Goal: Task Accomplishment & Management: Manage account settings

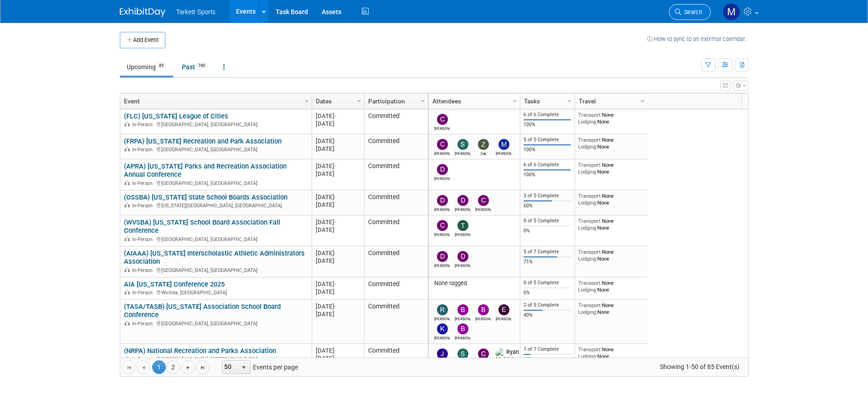
click at [685, 8] on link "Search" at bounding box center [690, 12] width 42 height 16
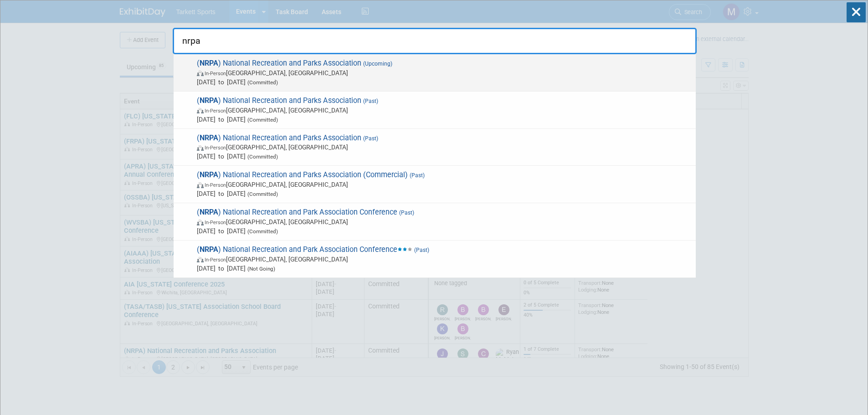
type input "nrpa"
click at [251, 82] on span "Sep 16, 2025 to Sep 17, 2025 (Committed)" at bounding box center [444, 81] width 494 height 9
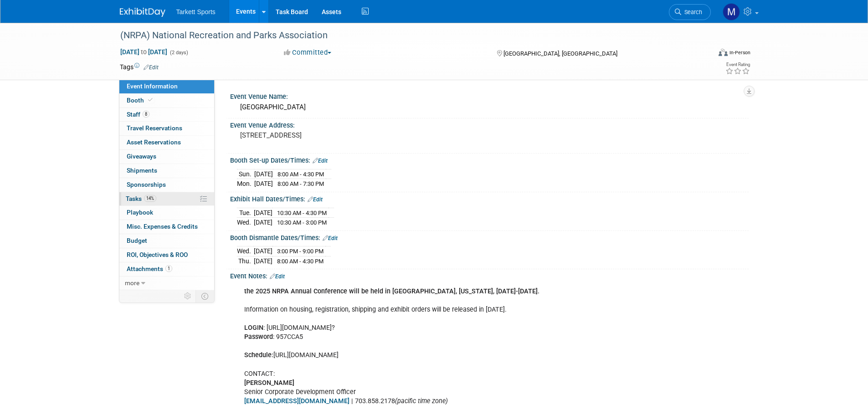
click at [150, 196] on span "14%" at bounding box center [150, 198] width 12 height 7
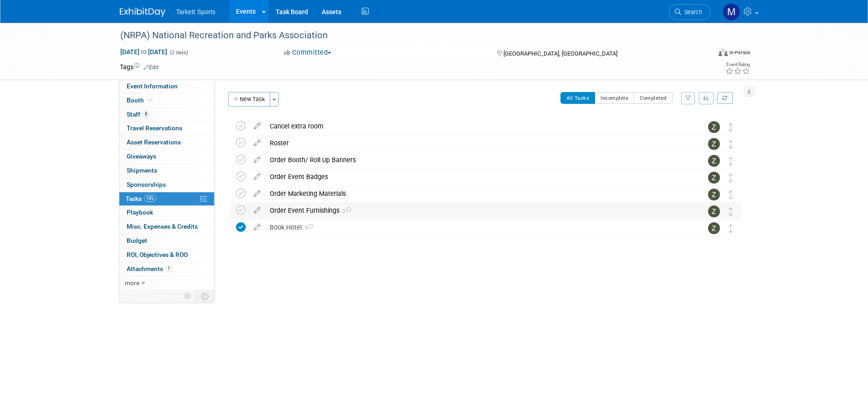
click at [307, 210] on div "Order Event Furnishings 2" at bounding box center [477, 210] width 425 height 15
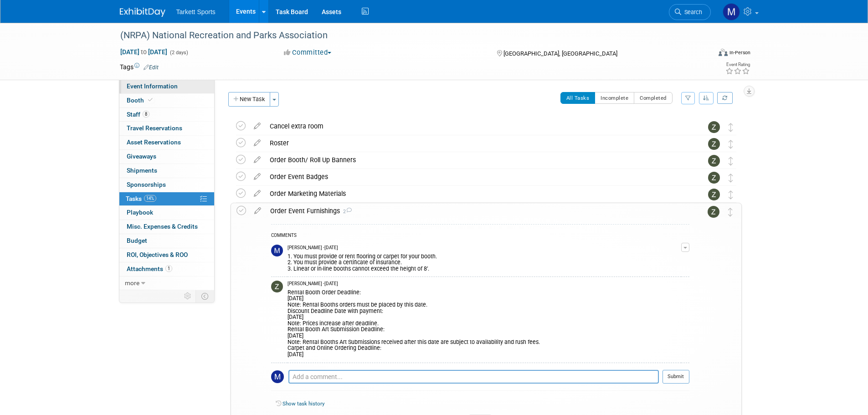
click at [162, 82] on span "Event Information" at bounding box center [152, 85] width 51 height 7
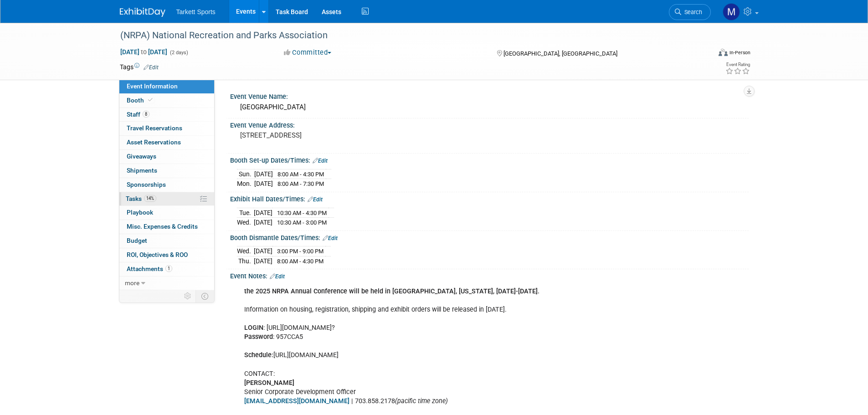
click at [156, 200] on span "14%" at bounding box center [150, 198] width 12 height 7
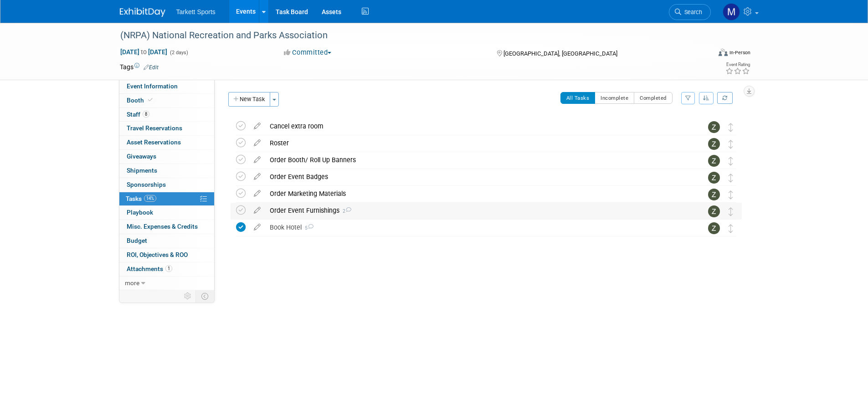
click at [269, 206] on div "Order Event Furnishings 2" at bounding box center [477, 210] width 425 height 15
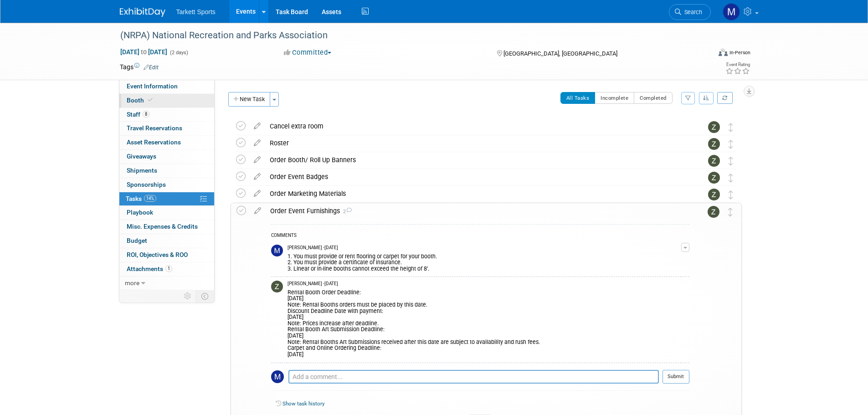
click at [165, 102] on link "Booth" at bounding box center [166, 101] width 95 height 14
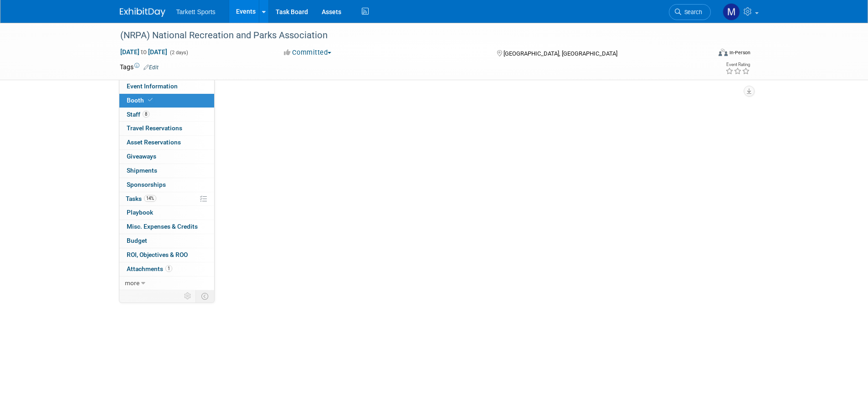
select select "FieldTurf, [PERSON_NAME], Indoor, Tarkett Sports Construction"
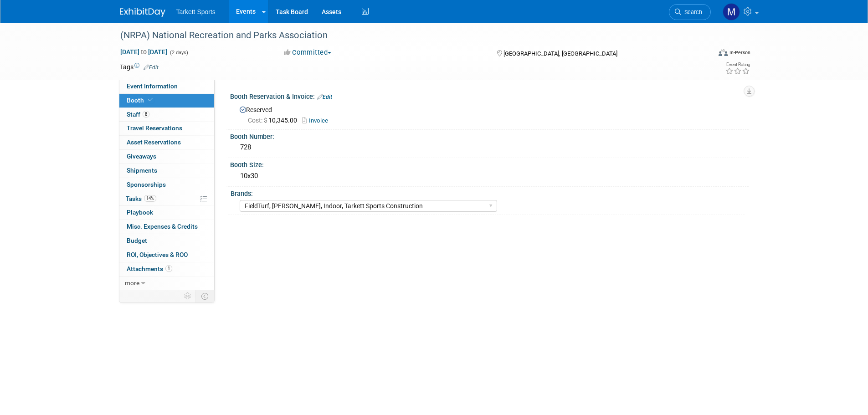
click at [314, 123] on span "Invoice" at bounding box center [317, 120] width 31 height 7
click at [312, 121] on link "Invoice" at bounding box center [317, 120] width 31 height 7
click at [154, 83] on span "Event Information" at bounding box center [152, 85] width 51 height 7
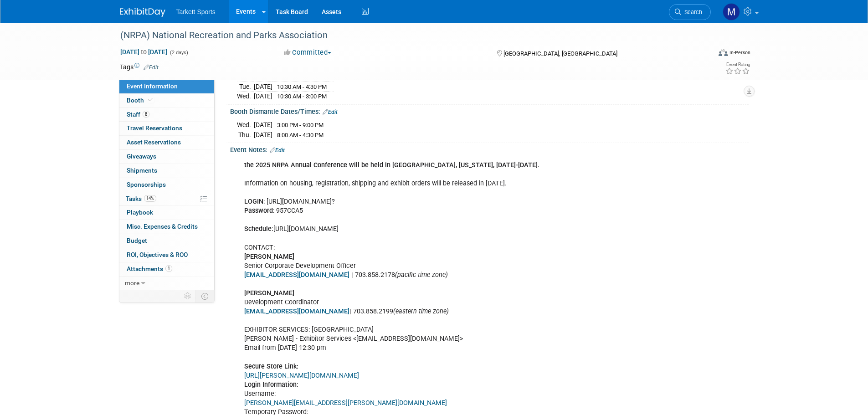
scroll to position [137, 0]
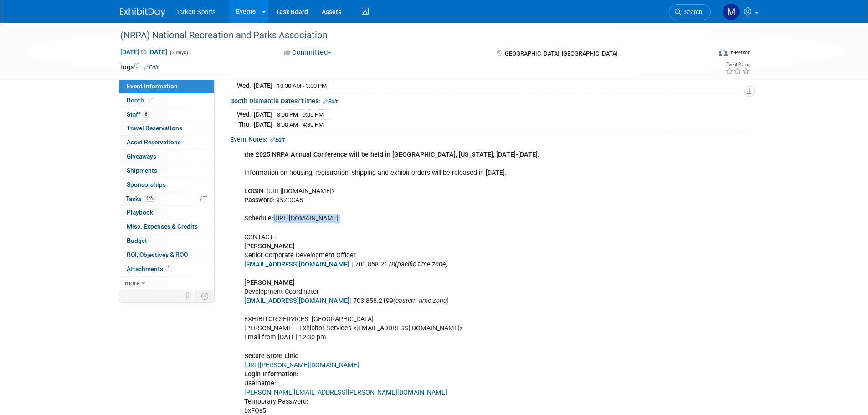
drag, startPoint x: 274, startPoint y: 218, endPoint x: 421, endPoint y: 227, distance: 147.5
click at [421, 227] on div "the 2025 NRPA Annual Conference will be held in Orlando, Florida, September 16-…" at bounding box center [443, 292] width 410 height 292
copy div "https://www.nrpa.org/conference/about/schedule-at-a-glance/"
click at [159, 199] on link "14% Tasks 14%" at bounding box center [166, 199] width 95 height 14
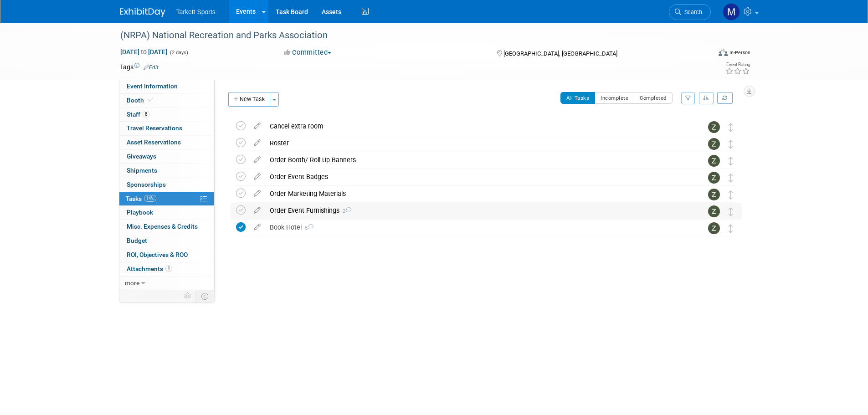
click at [300, 205] on div "Order Event Furnishings 2" at bounding box center [477, 210] width 425 height 15
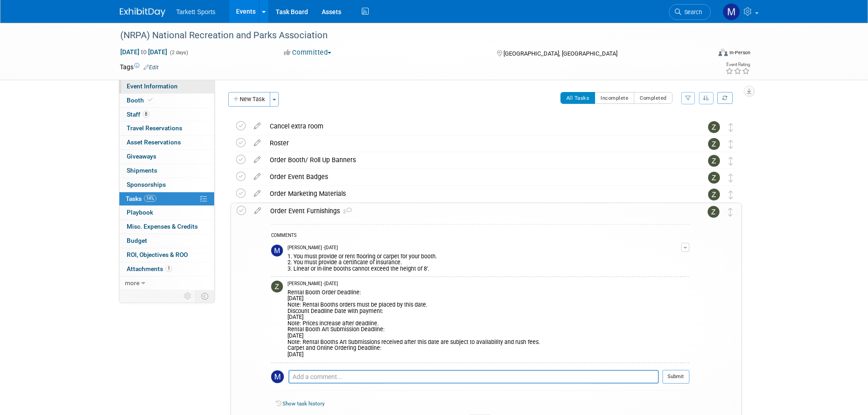
click at [139, 90] on link "Event Information" at bounding box center [166, 87] width 95 height 14
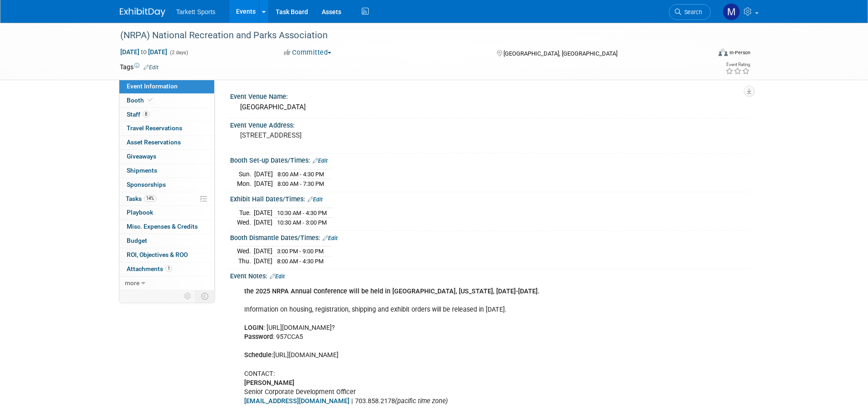
drag, startPoint x: 267, startPoint y: 324, endPoint x: 504, endPoint y: 324, distance: 237.4
copy div "https://s23.a2zinc.net/clients/NRPA/NRPA2025/public/e_ExhibitorConsole.aspx?"
drag, startPoint x: 303, startPoint y: 333, endPoint x: 277, endPoint y: 332, distance: 26.0
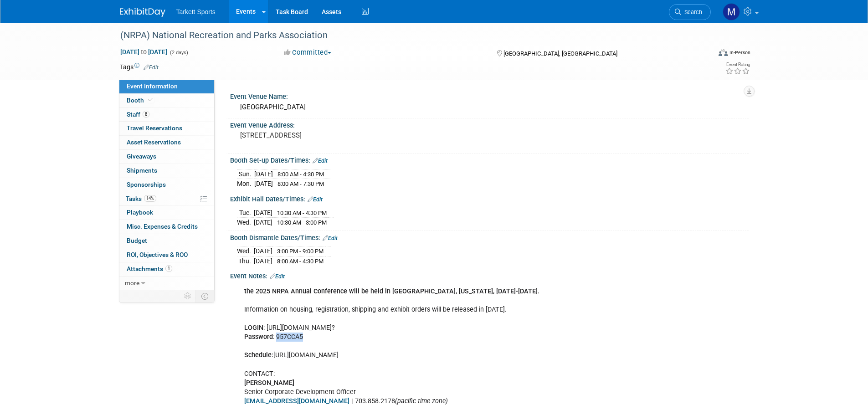
copy div "957CCA5"
click at [153, 101] on span at bounding box center [150, 100] width 8 height 7
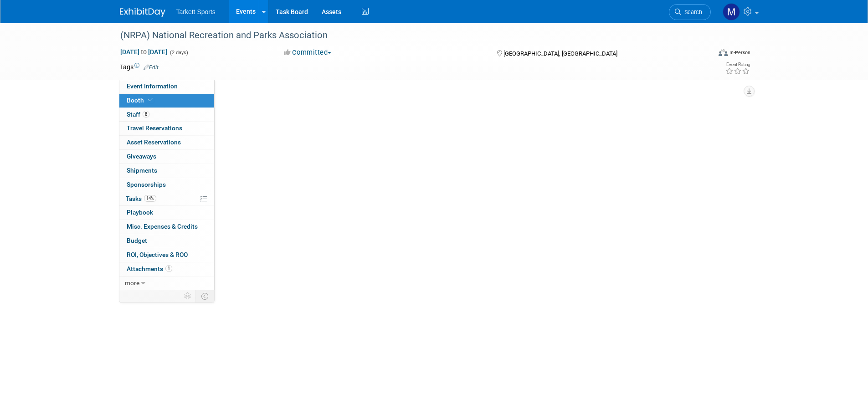
select select "FieldTurf, Beynon, Indoor, Tarkett Sports Construction"
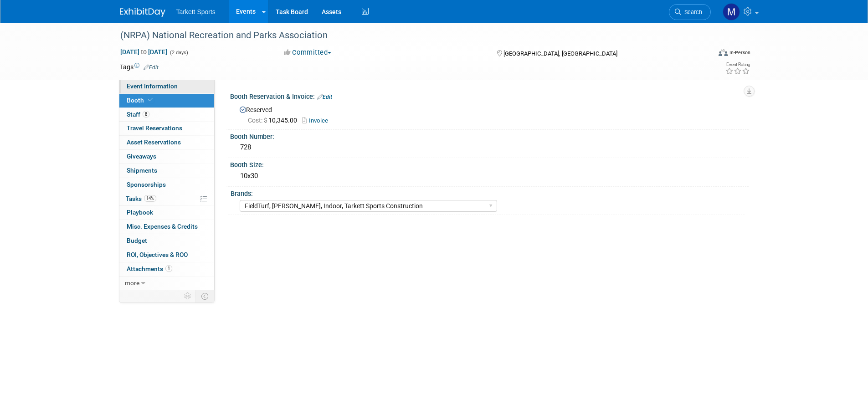
click at [137, 81] on link "Event Information" at bounding box center [166, 87] width 95 height 14
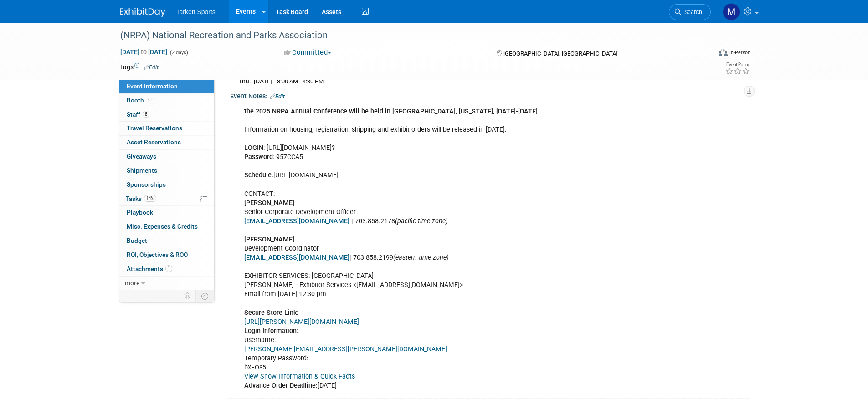
scroll to position [180, 0]
click at [289, 372] on link "View Show Information & Quick Facts" at bounding box center [299, 376] width 111 height 8
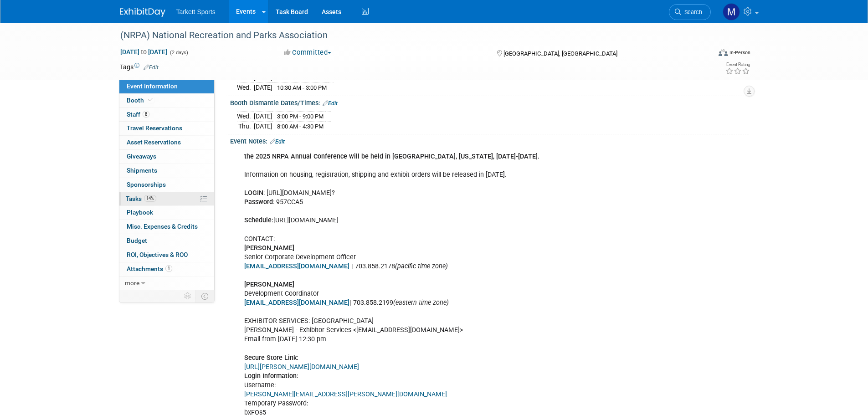
click at [167, 194] on link "14% Tasks 14%" at bounding box center [166, 199] width 95 height 14
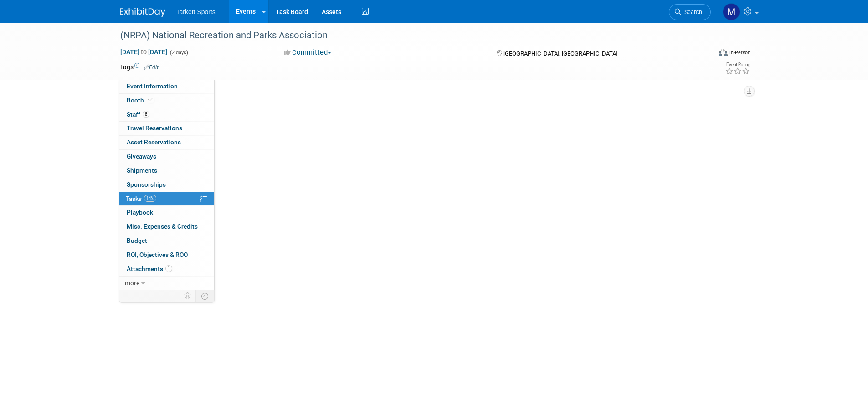
scroll to position [0, 0]
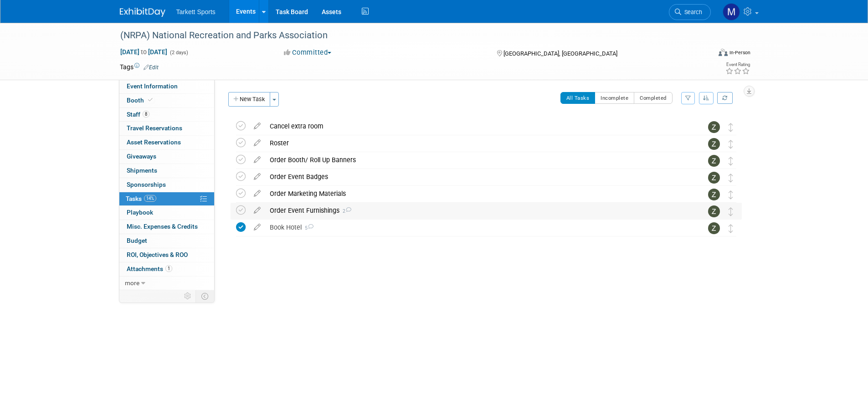
click at [297, 212] on div "Order Event Furnishings 2" at bounding box center [477, 210] width 425 height 15
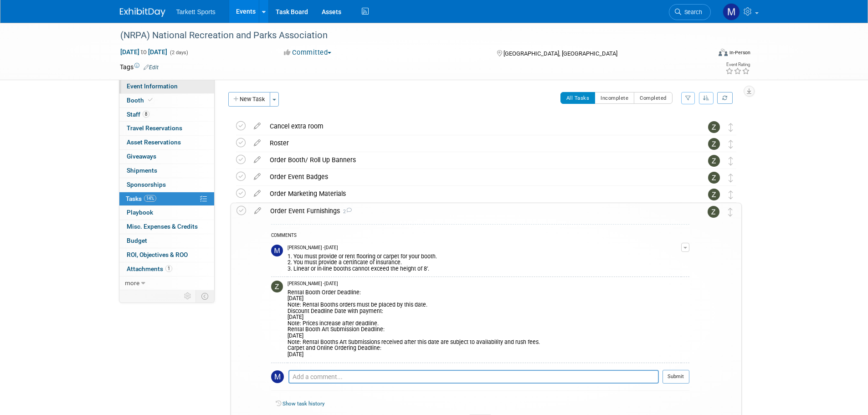
click at [168, 83] on span "Event Information" at bounding box center [152, 85] width 51 height 7
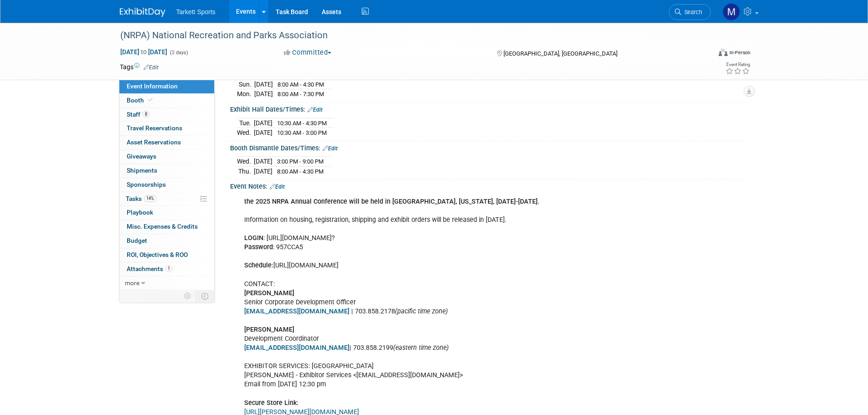
scroll to position [91, 0]
drag, startPoint x: 265, startPoint y: 232, endPoint x: 279, endPoint y: 234, distance: 14.2
click at [279, 234] on div "the 2025 NRPA Annual Conference will be held in Orlando, Florida, September 16-…" at bounding box center [443, 337] width 410 height 292
click at [315, 291] on div "the 2025 NRPA Annual Conference will be held in Orlando, Florida, September 16-…" at bounding box center [443, 337] width 410 height 292
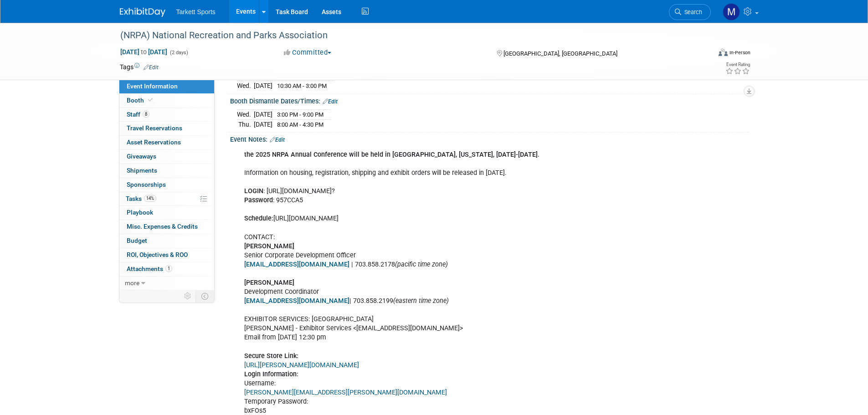
scroll to position [180, 0]
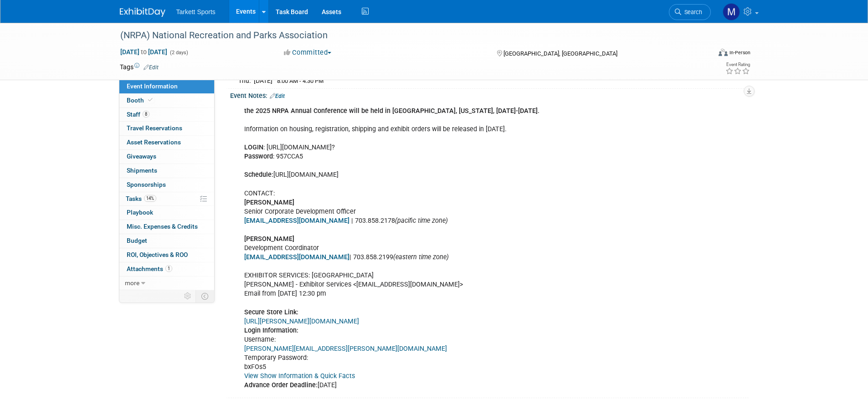
click at [306, 318] on link "https://hargrove.boomerecommerce.com" at bounding box center [301, 322] width 115 height 8
click at [147, 103] on span at bounding box center [150, 100] width 8 height 7
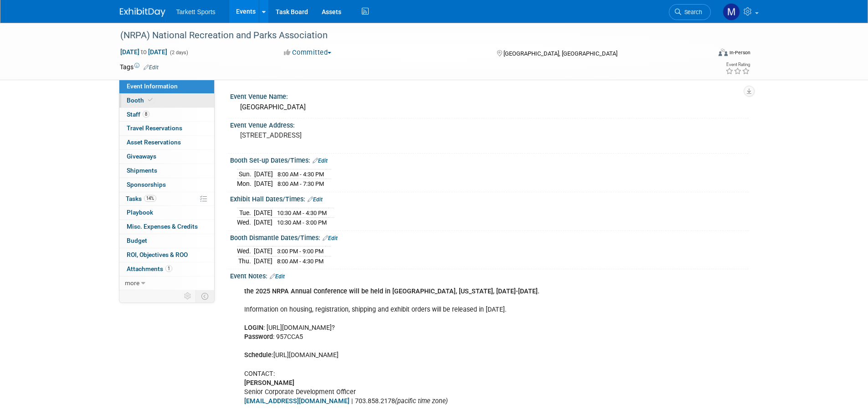
select select "FieldTurf, Beynon, Indoor, Tarkett Sports Construction"
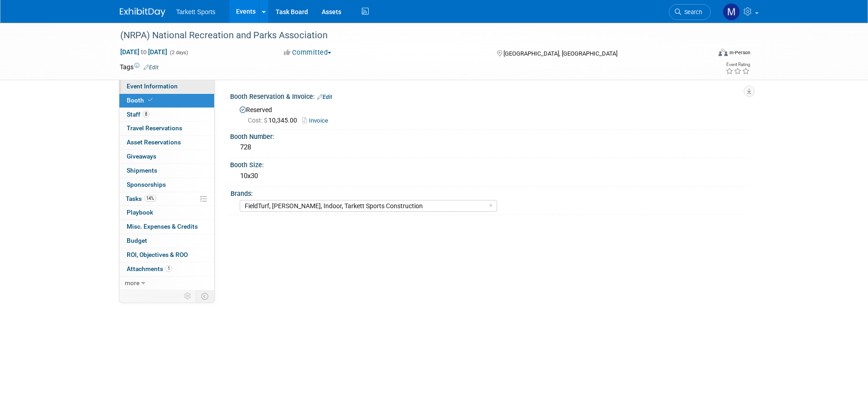
click at [163, 83] on span "Event Information" at bounding box center [152, 85] width 51 height 7
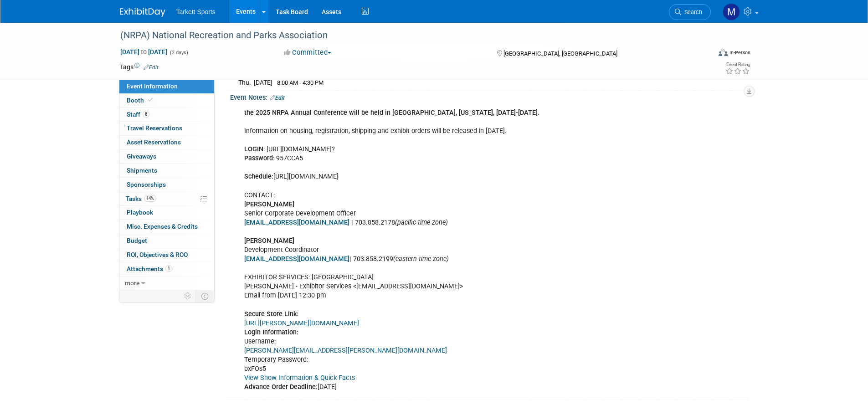
scroll to position [180, 0]
drag, startPoint x: 320, startPoint y: 346, endPoint x: 241, endPoint y: 346, distance: 79.3
click at [241, 346] on div "the 2025 NRPA Annual Conference will be held in Orlando, Florida, September 16-…" at bounding box center [443, 248] width 410 height 292
copy link "zachary.sigler@tarkettsports.com"
drag, startPoint x: 248, startPoint y: 367, endPoint x: 242, endPoint y: 368, distance: 6.0
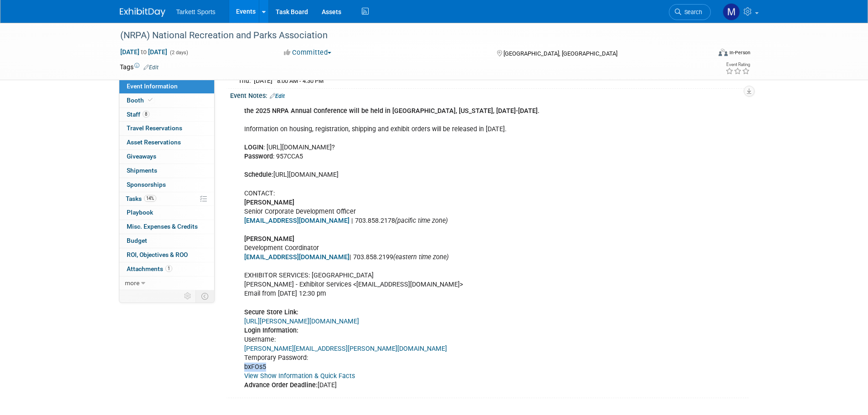
click at [242, 368] on div "the 2025 NRPA Annual Conference will be held in Orlando, Florida, September 16-…" at bounding box center [443, 248] width 410 height 292
copy div "bxFOs5"
click at [149, 97] on span at bounding box center [150, 100] width 8 height 7
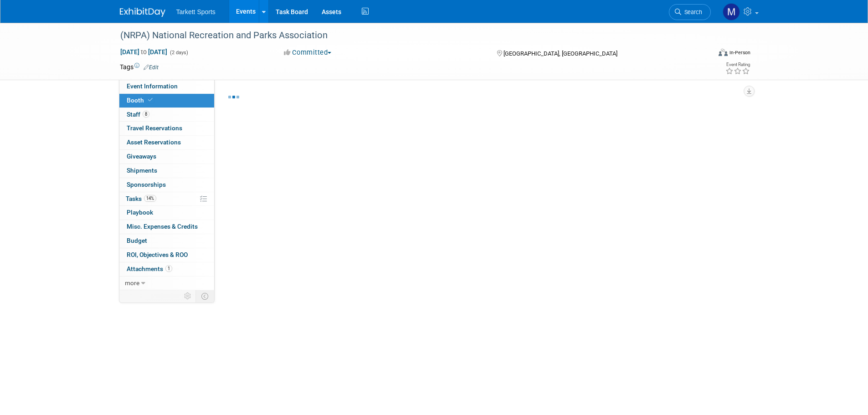
select select "FieldTurf, Beynon, Indoor, Tarkett Sports Construction"
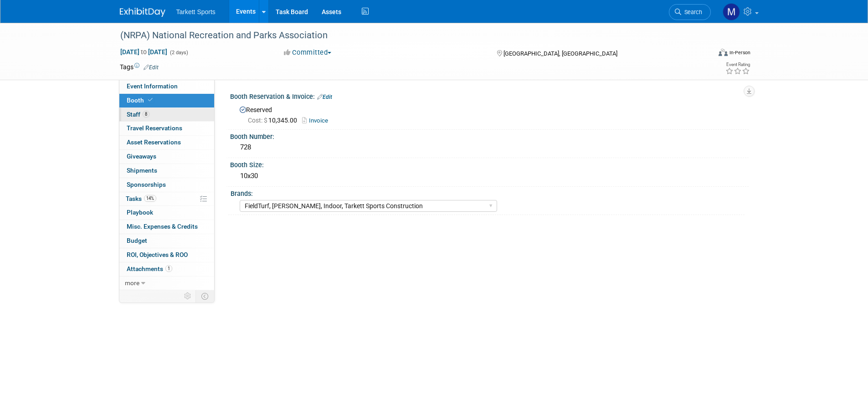
click at [164, 118] on link "8 Staff 8" at bounding box center [166, 115] width 95 height 14
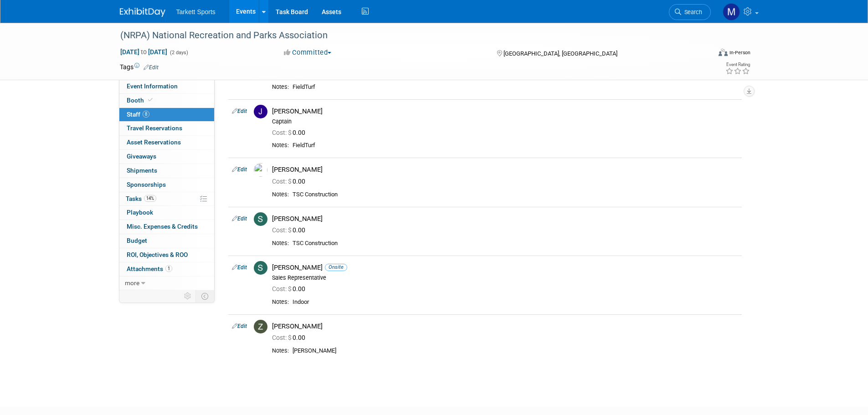
scroll to position [137, 0]
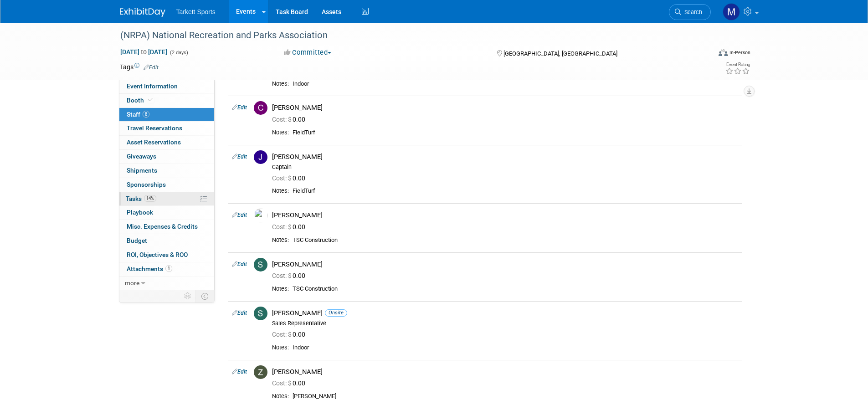
click at [161, 198] on link "14% Tasks 14%" at bounding box center [166, 199] width 95 height 14
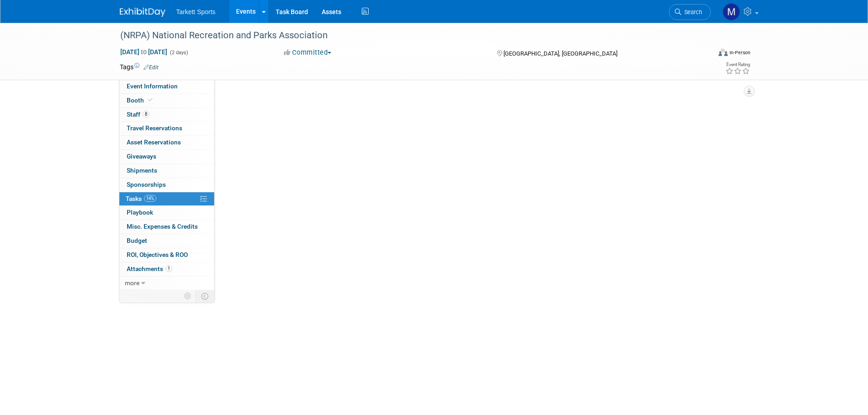
scroll to position [0, 0]
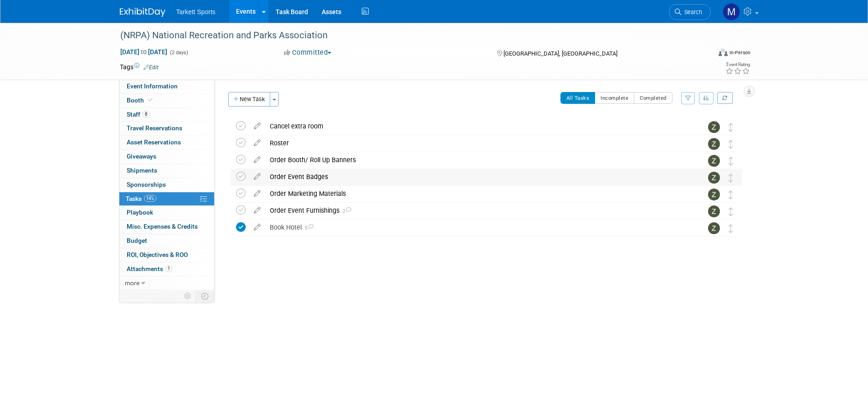
click at [280, 174] on div "Order Event Badges" at bounding box center [477, 176] width 425 height 15
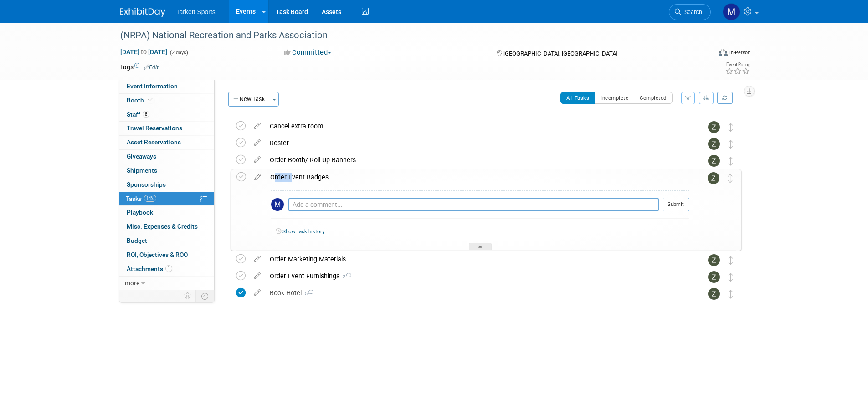
click at [279, 174] on div "Order Event Badges" at bounding box center [478, 176] width 424 height 15
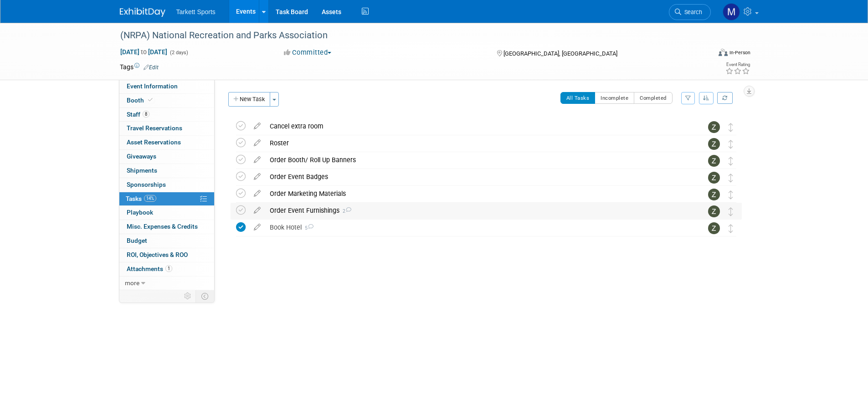
click at [295, 210] on div "Order Event Furnishings 2" at bounding box center [477, 210] width 425 height 15
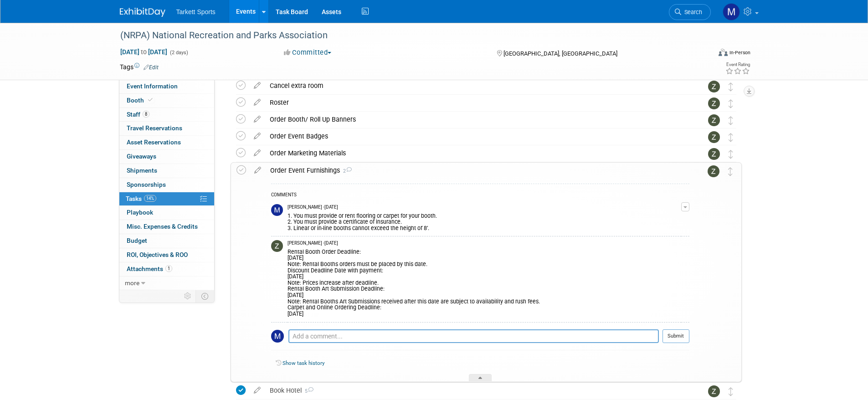
scroll to position [81, 0]
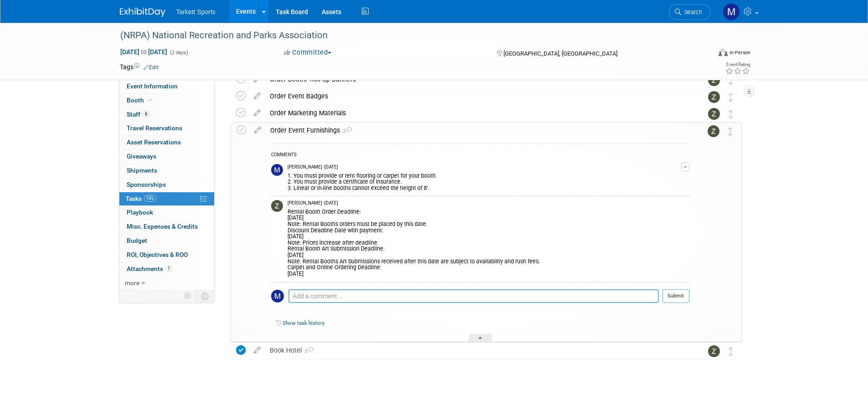
click at [325, 302] on textarea at bounding box center [473, 296] width 370 height 14
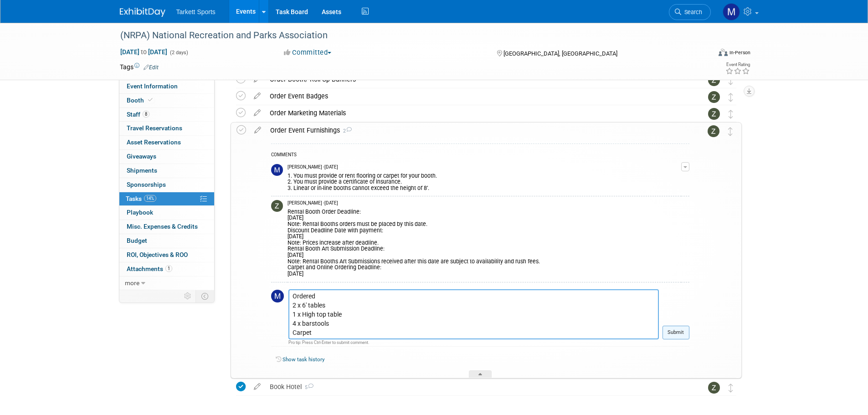
type textarea "Ordered 2 x 6' tables 1 x High top table 4 x barstools Carpet"
click at [669, 330] on button "Submit" at bounding box center [675, 333] width 27 height 14
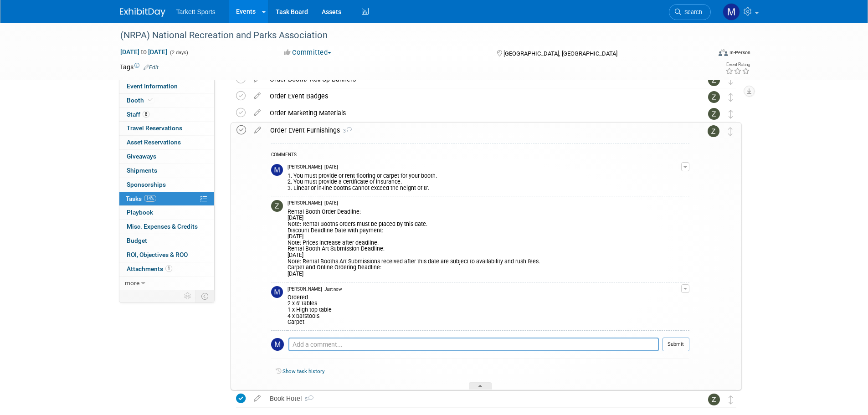
click at [241, 129] on icon at bounding box center [241, 130] width 10 height 10
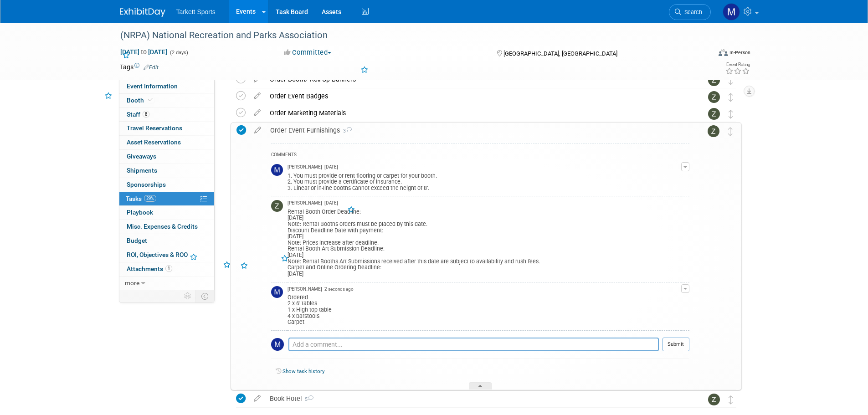
click at [431, 134] on div "Order Event Furnishings 3" at bounding box center [478, 130] width 424 height 15
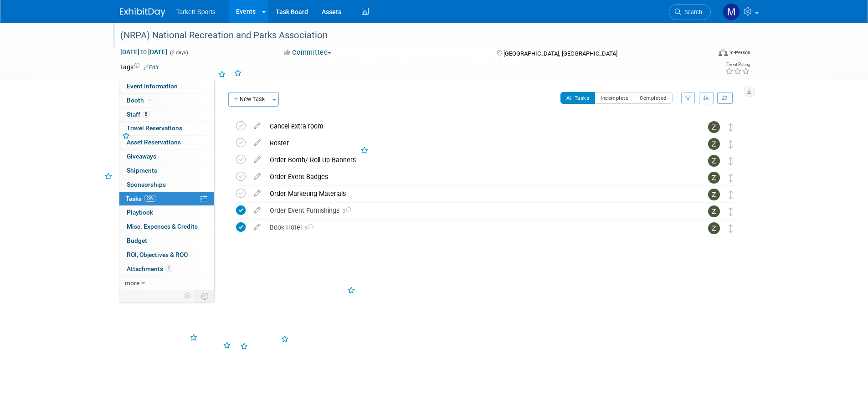
scroll to position [0, 0]
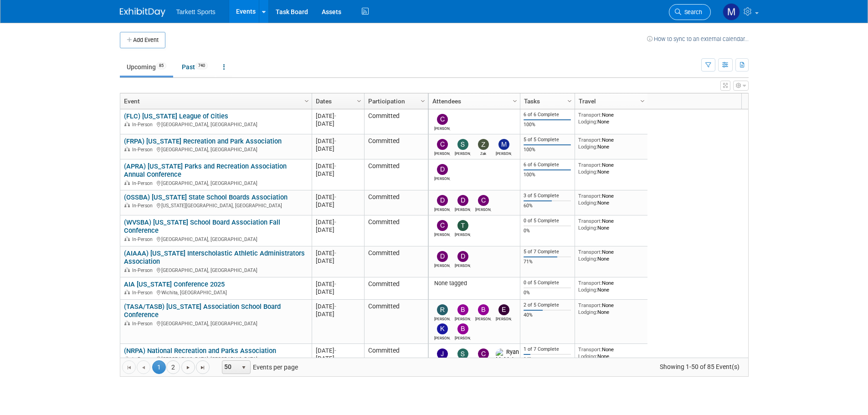
click at [698, 10] on span "Search" at bounding box center [691, 12] width 21 height 7
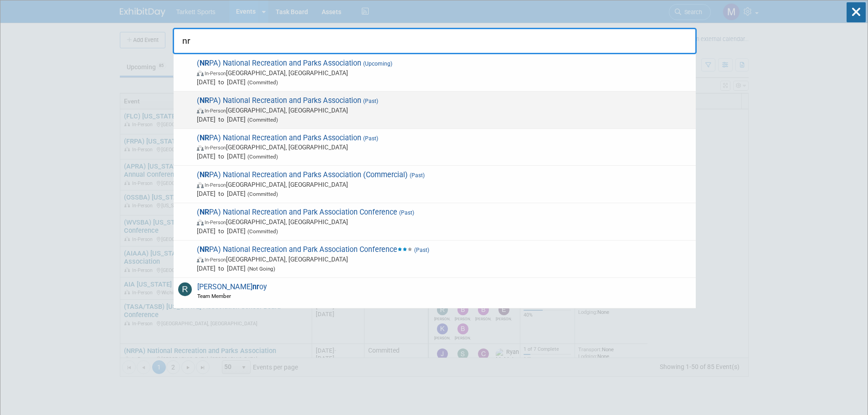
type input "nr"
click at [320, 97] on span "( NR PA) National Recreation and Parks Association (Past) In-Person Atlanta, GA…" at bounding box center [442, 110] width 497 height 28
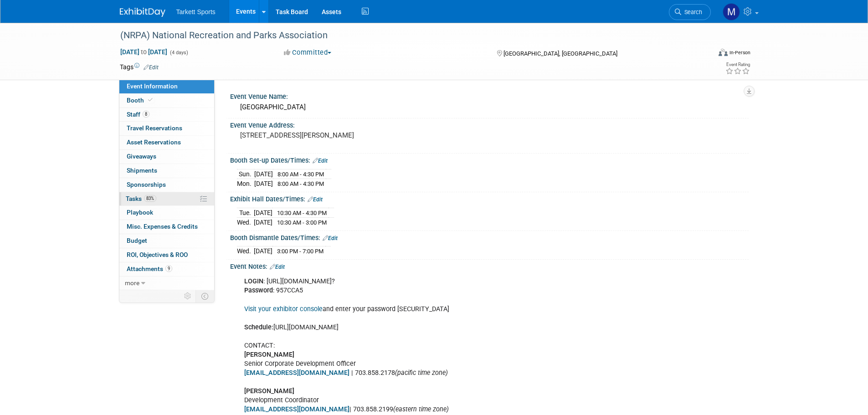
click at [165, 199] on link "83% Tasks 83%" at bounding box center [166, 199] width 95 height 14
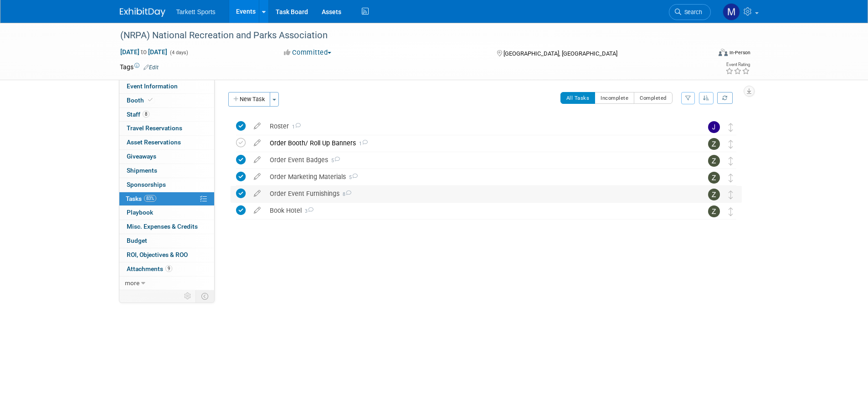
click at [309, 188] on div "Order Event Furnishings 8" at bounding box center [477, 193] width 425 height 15
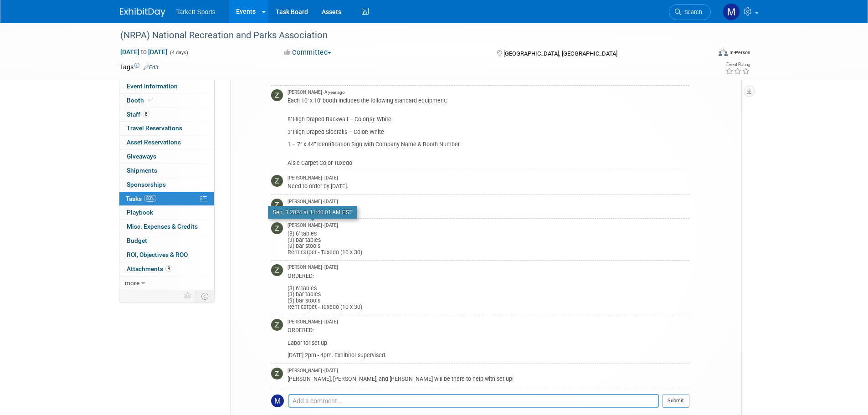
scroll to position [182, 0]
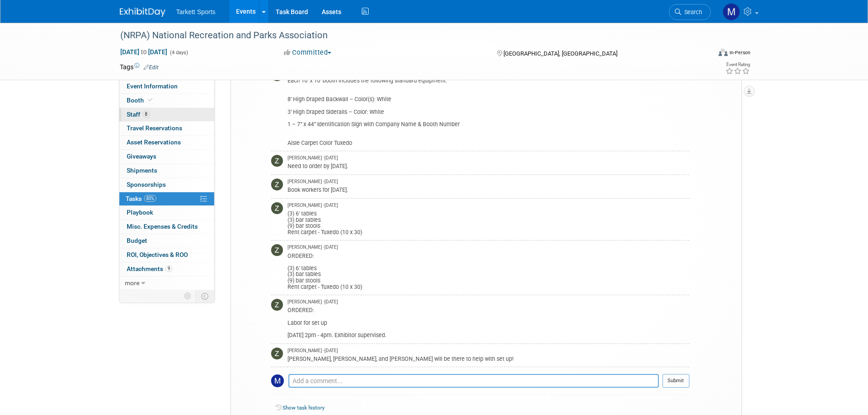
click at [184, 108] on link "8 Staff 8" at bounding box center [166, 115] width 95 height 14
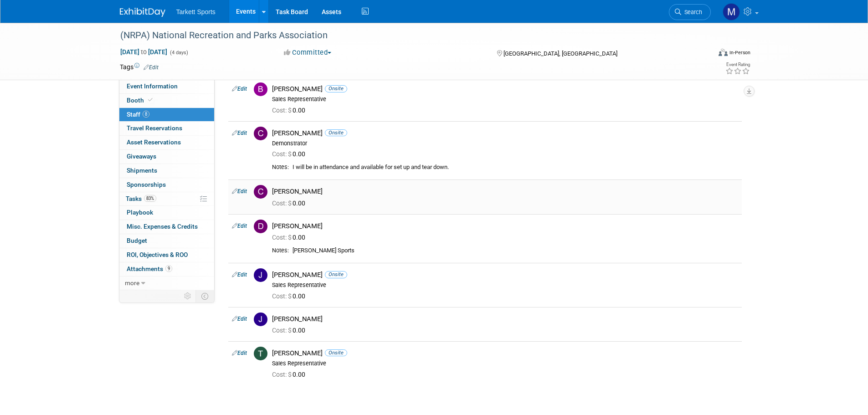
scroll to position [91, 0]
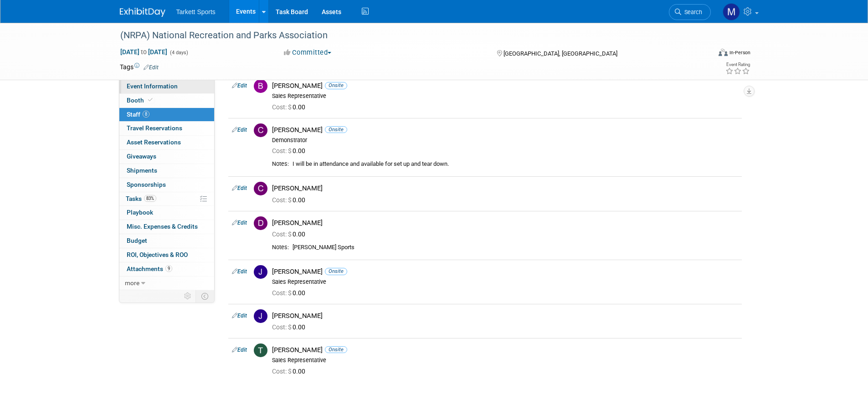
click at [165, 93] on link "Event Information" at bounding box center [166, 87] width 95 height 14
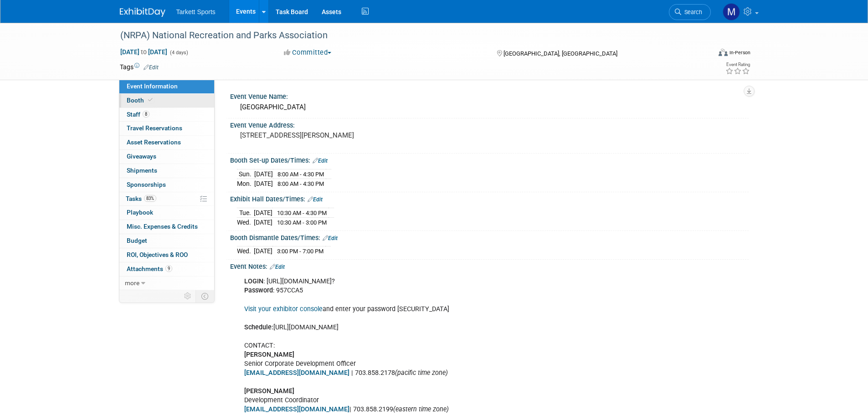
click at [159, 99] on link "Booth" at bounding box center [166, 101] width 95 height 14
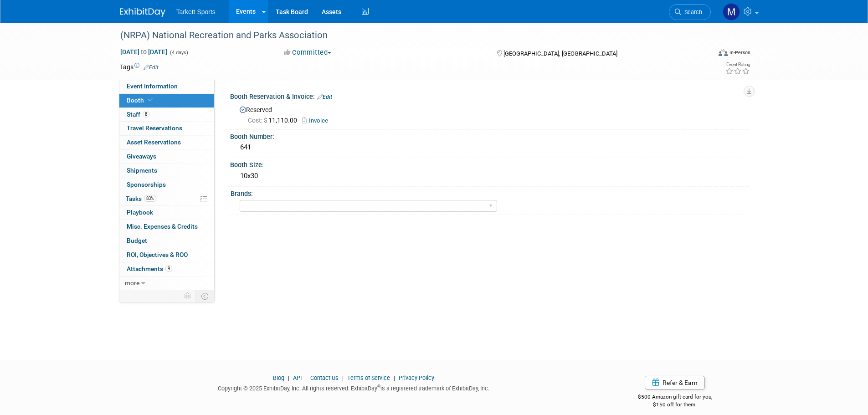
click at [318, 119] on link "Invoice" at bounding box center [317, 120] width 31 height 7
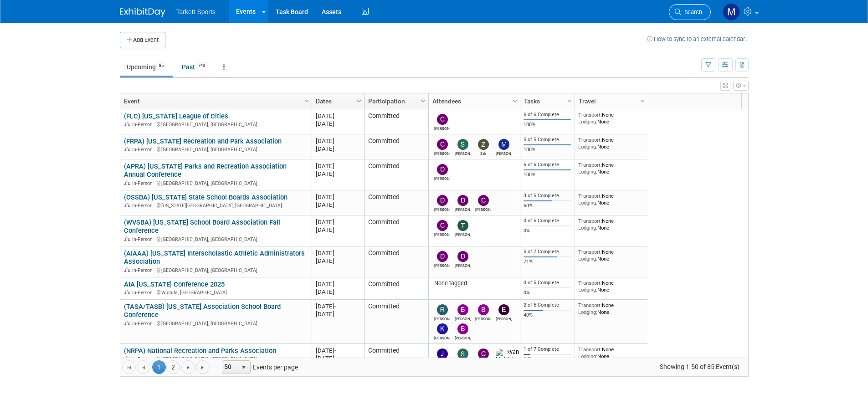
click at [679, 12] on icon at bounding box center [678, 12] width 6 height 6
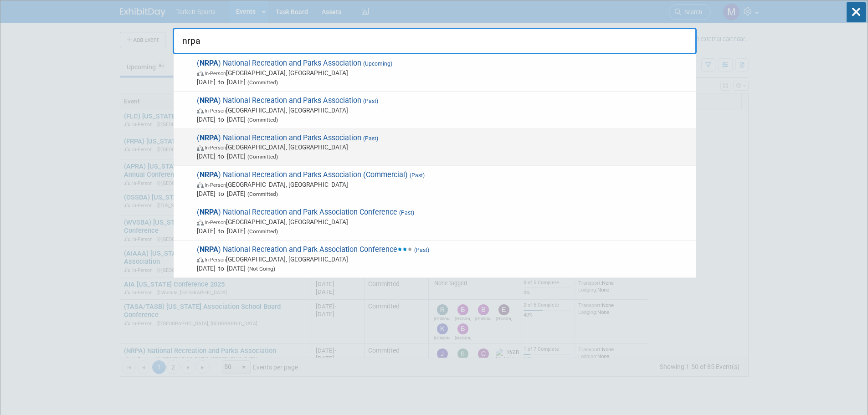
type input "nrpa"
click at [296, 138] on span "( NRPA ) National Recreation and Parks Association (Past) In-Person [GEOGRAPHIC…" at bounding box center [442, 147] width 497 height 28
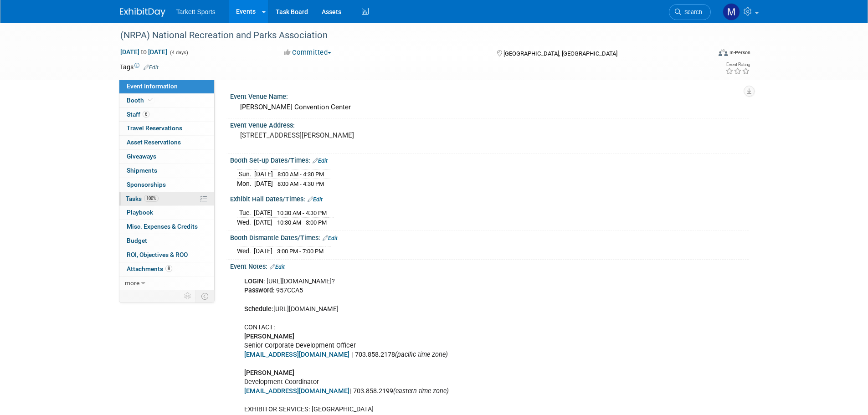
click at [161, 194] on link "100% Tasks 100%" at bounding box center [166, 199] width 95 height 14
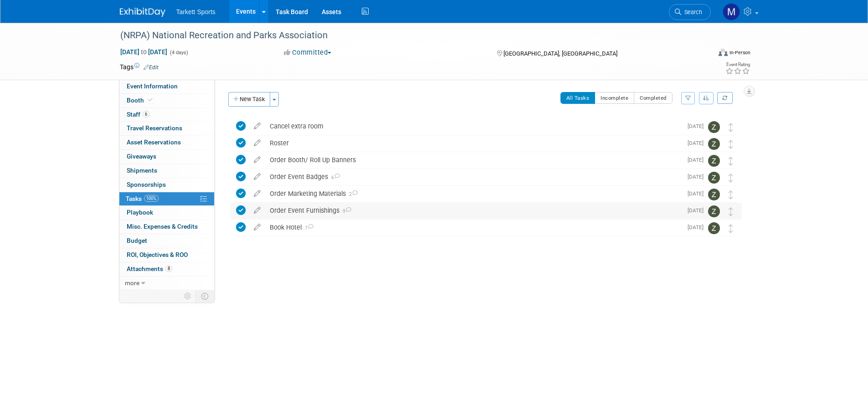
click at [309, 205] on div "Order Event Furnishings 9" at bounding box center [473, 210] width 417 height 15
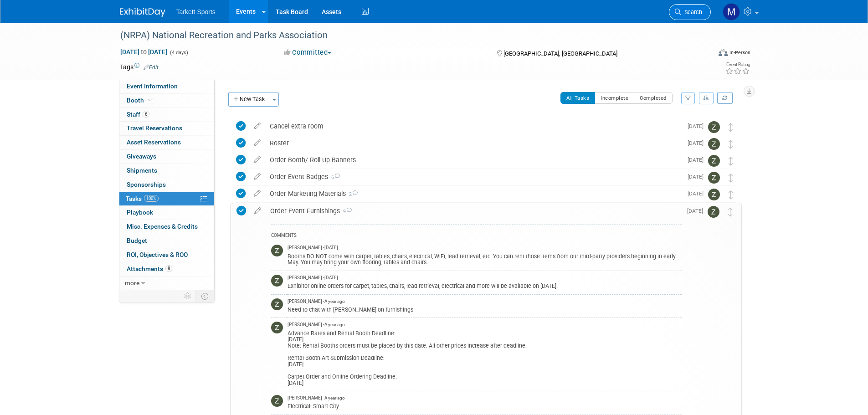
click at [698, 6] on link "Search" at bounding box center [690, 12] width 42 height 16
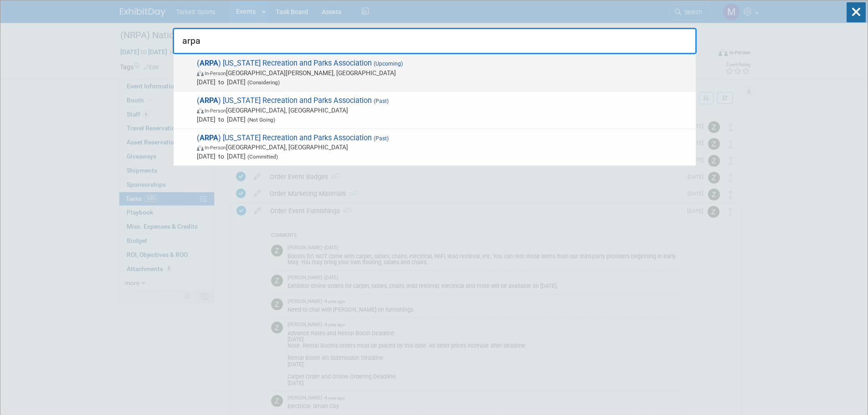
type input "arpa"
click at [304, 65] on span "( ARPA ) [US_STATE] Recreation and Parks Association (Upcoming) In-Person [GEOG…" at bounding box center [442, 73] width 497 height 28
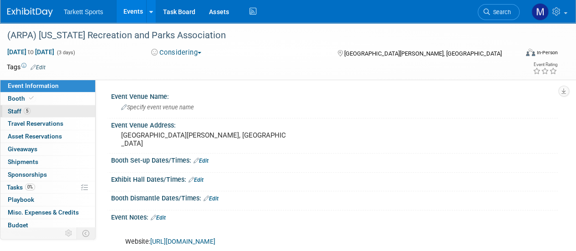
click at [49, 113] on link "5 Staff 5" at bounding box center [47, 111] width 95 height 12
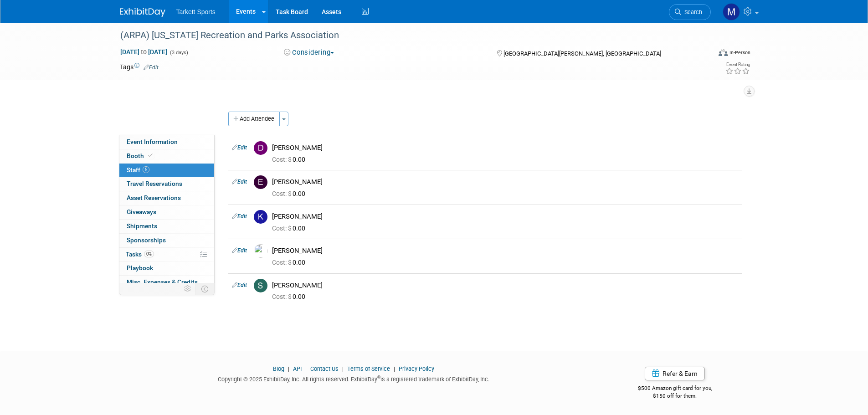
scroll to position [9, 0]
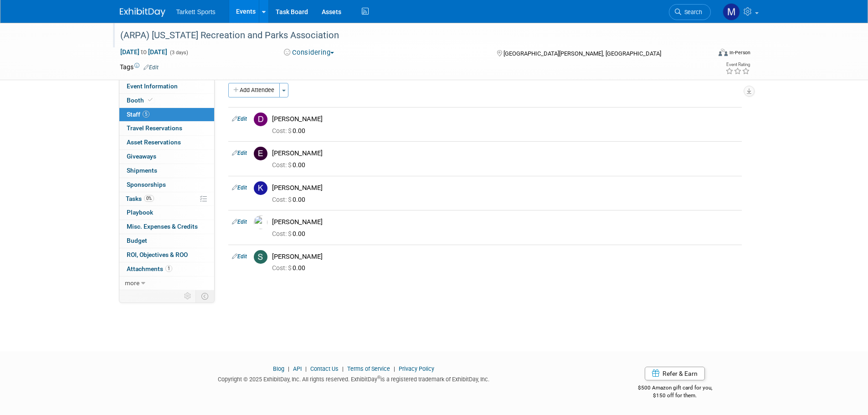
click at [196, 31] on div "(ARPA) [US_STATE] Recreation and Parks Association" at bounding box center [407, 35] width 580 height 16
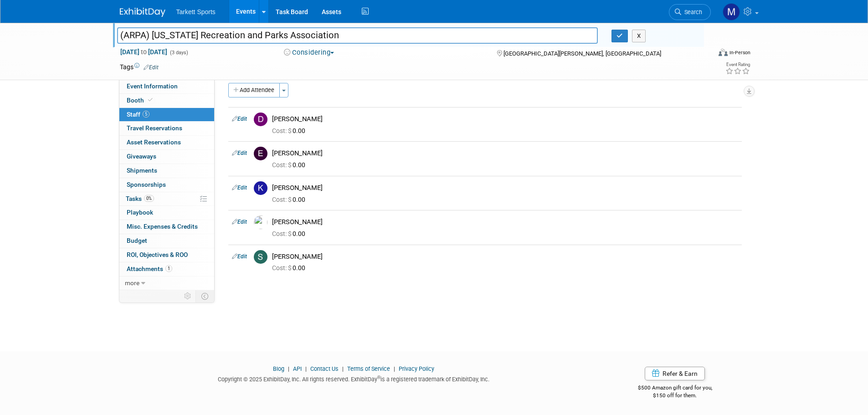
click at [196, 31] on input "(ARPA) [US_STATE] Recreation and Parks Association" at bounding box center [357, 35] width 481 height 16
click at [152, 99] on span at bounding box center [150, 100] width 8 height 7
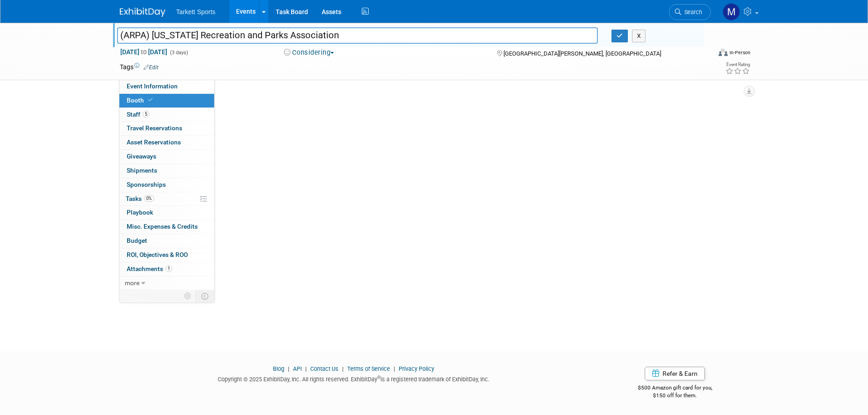
scroll to position [0, 0]
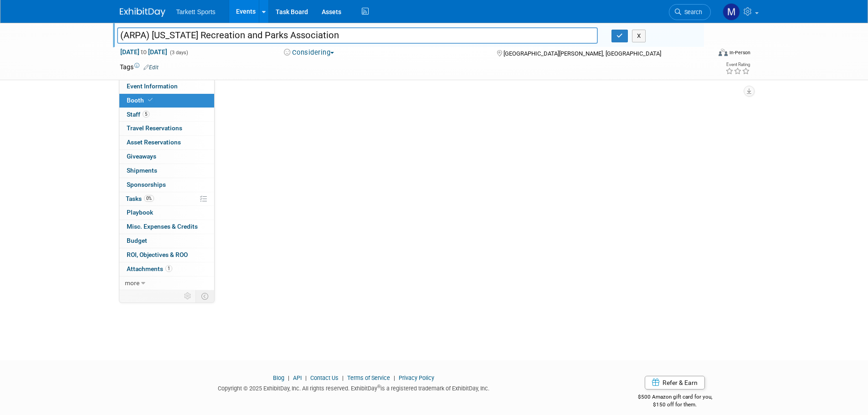
select select "FieldTurf, Tarkett Sports Construction"
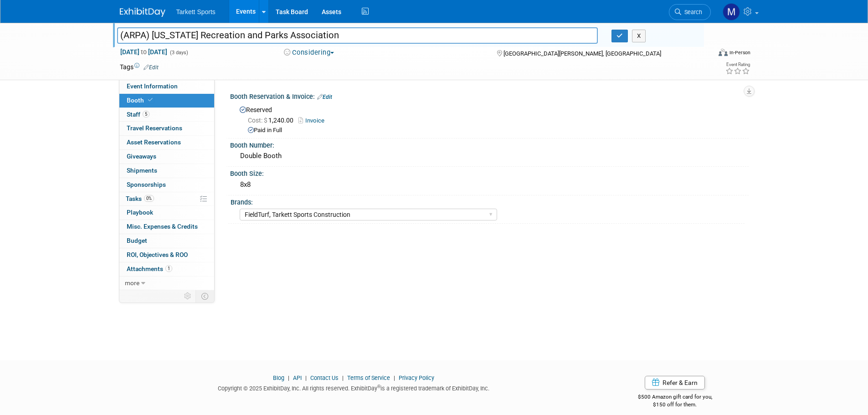
click at [314, 120] on link "Invoice" at bounding box center [313, 120] width 31 height 7
click at [180, 87] on link "Event Information" at bounding box center [166, 87] width 95 height 14
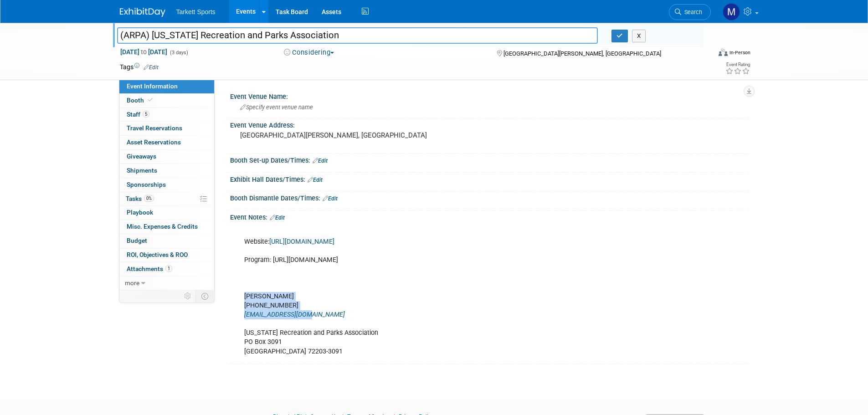
drag, startPoint x: 304, startPoint y: 315, endPoint x: 239, endPoint y: 301, distance: 66.3
click at [239, 301] on div "Website: https://arkarpa.org/conference/2024-annual-conference-and-tradeshow/ P…" at bounding box center [443, 292] width 410 height 137
copy div "Kitty Lane 501-416-6700 execdir@arkarpa.org"
click at [148, 102] on icon at bounding box center [150, 99] width 5 height 5
select select "FieldTurf, Tarkett Sports Construction"
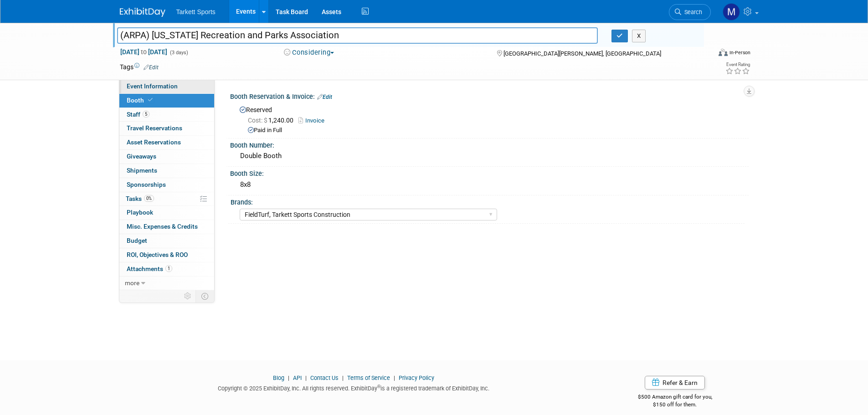
click at [175, 88] on span "Event Information" at bounding box center [152, 85] width 51 height 7
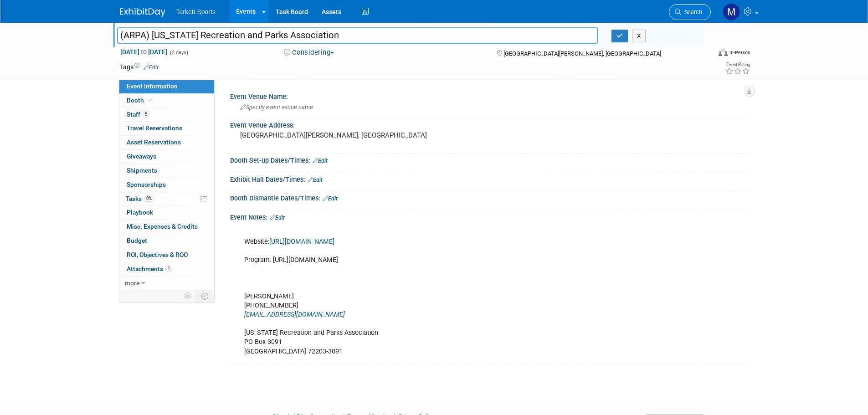
click at [684, 12] on span "Search" at bounding box center [691, 12] width 21 height 7
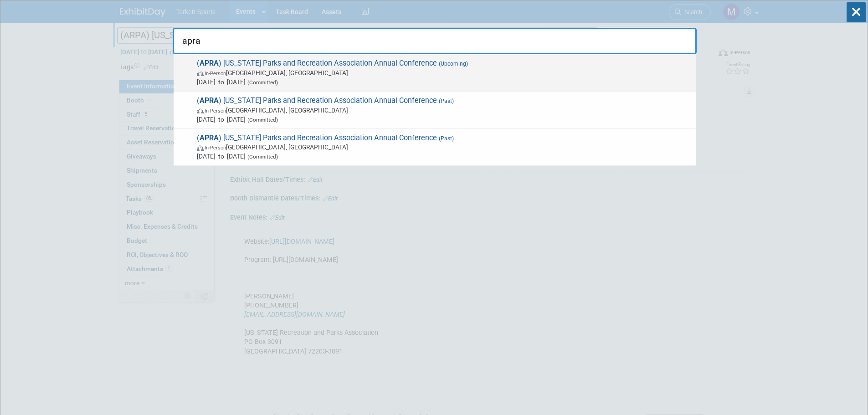
type input "apra"
click at [249, 80] on span "Aug 25, 2025 to Aug 27, 2025 (Committed)" at bounding box center [444, 81] width 494 height 9
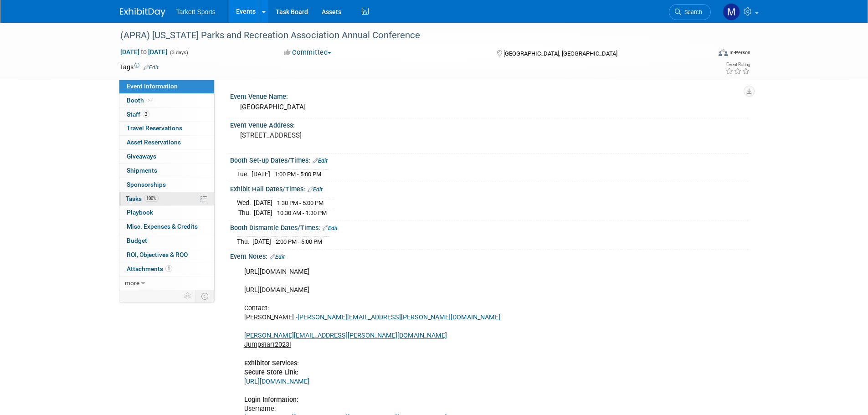
click at [164, 201] on link "100% Tasks 100%" at bounding box center [166, 199] width 95 height 14
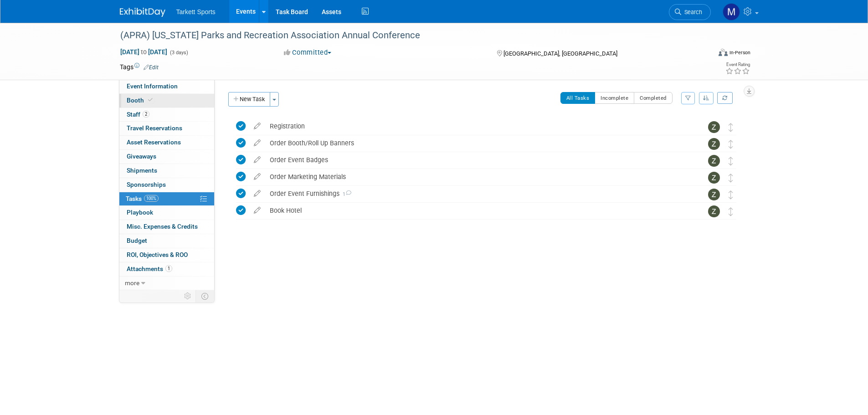
click at [146, 103] on span "Booth" at bounding box center [141, 100] width 28 height 7
select select "FieldTurf, Indoor"
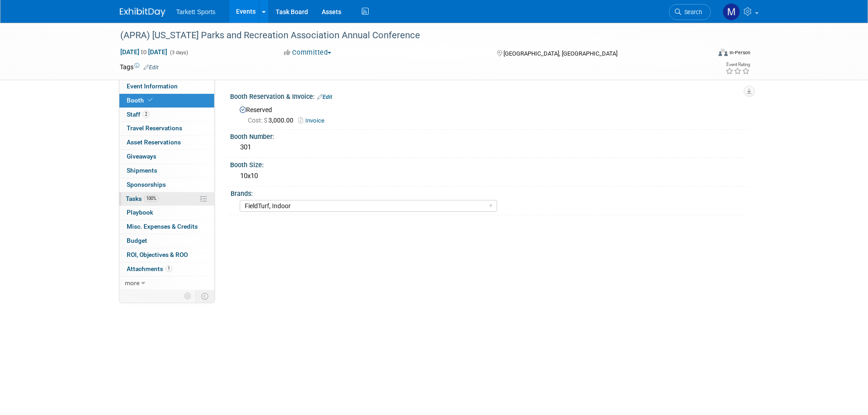
click at [154, 198] on span "100%" at bounding box center [151, 198] width 15 height 7
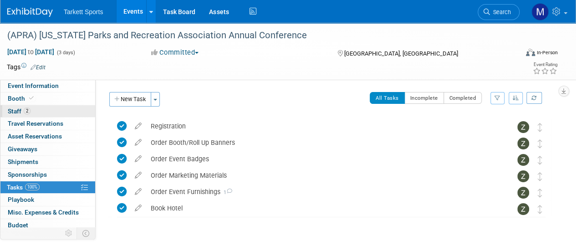
click at [51, 108] on link "2 Staff 2" at bounding box center [47, 111] width 95 height 12
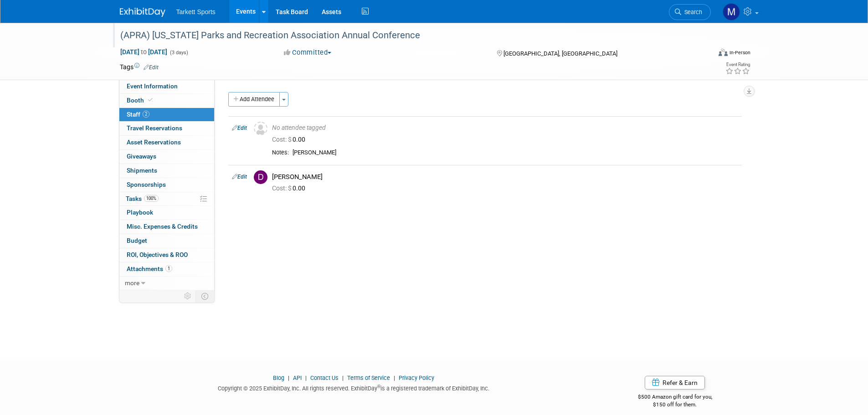
click at [380, 41] on div "(APRA) [US_STATE] Parks and Recreation Association Annual Conference" at bounding box center [407, 35] width 580 height 16
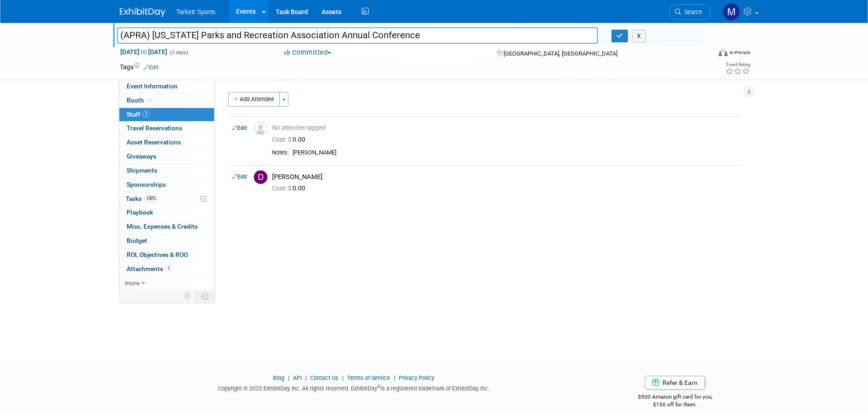
drag, startPoint x: 291, startPoint y: 28, endPoint x: 84, endPoint y: 30, distance: 206.8
click at [84, 30] on div "(APRA) [US_STATE] Parks and Recreation Association Annual Conference (APRA) [US…" at bounding box center [434, 51] width 868 height 57
drag, startPoint x: 160, startPoint y: 103, endPoint x: 204, endPoint y: 102, distance: 43.8
click at [160, 103] on link "Booth" at bounding box center [166, 101] width 95 height 14
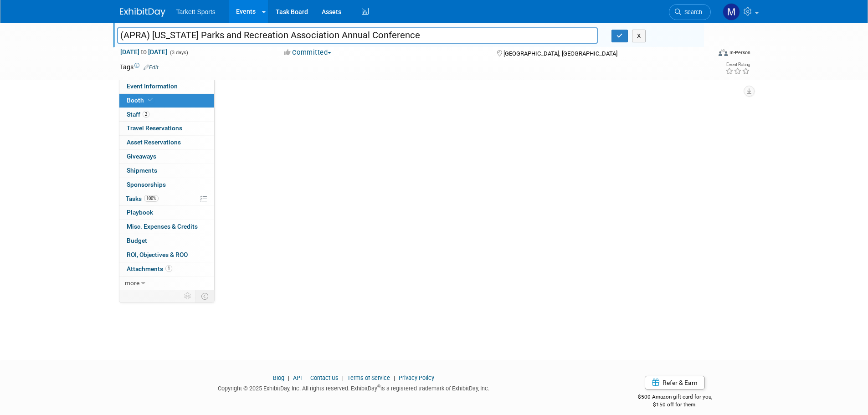
select select "FieldTurf, Indoor"
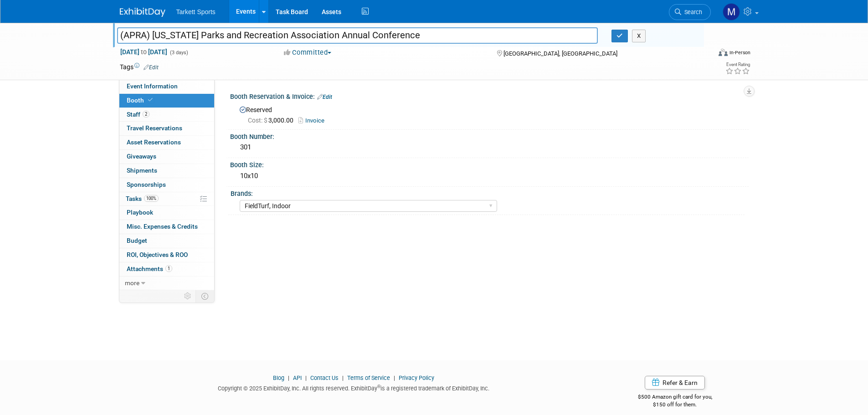
click at [311, 121] on link "Invoice" at bounding box center [313, 120] width 31 height 7
click at [164, 82] on link "Event Information" at bounding box center [166, 87] width 95 height 14
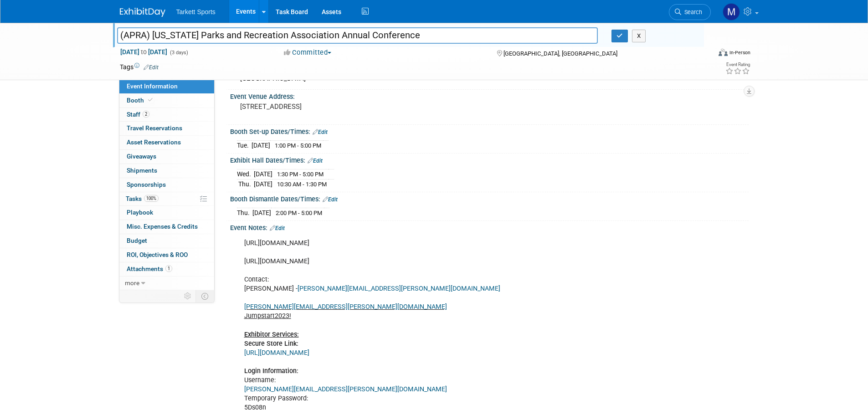
scroll to position [91, 0]
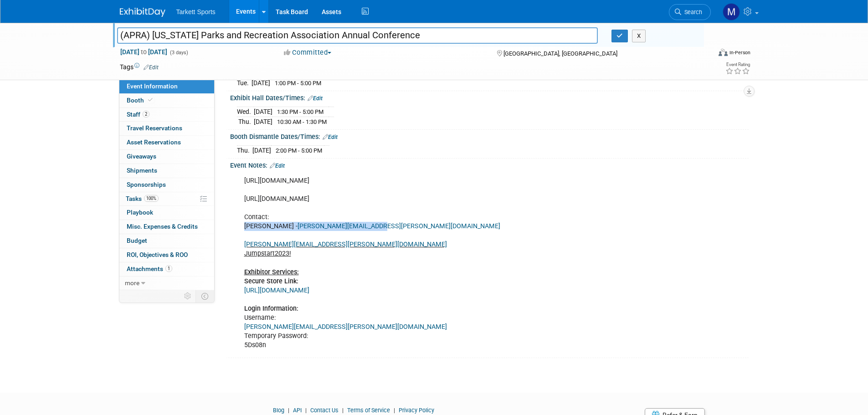
drag, startPoint x: 376, startPoint y: 224, endPoint x: 243, endPoint y: 227, distance: 132.6
click at [243, 227] on div "https://www.azpra.org/APRA-Conference https://www.azpra.org/Vendor-On-Site Cont…" at bounding box center [443, 263] width 410 height 183
copy div "Jason Hendrix - jason.hendrix@mesaaz.gov"
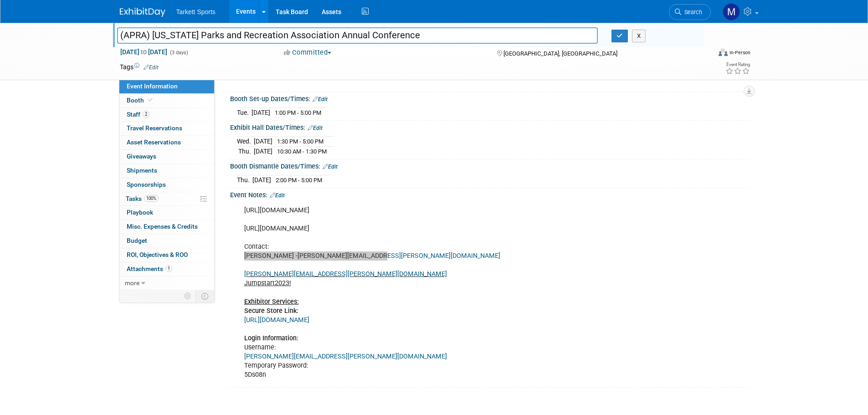
scroll to position [46, 0]
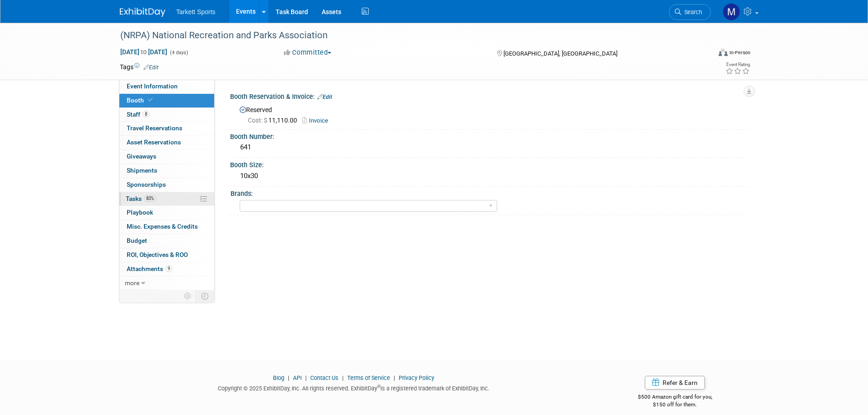
click at [165, 196] on link "83% Tasks 83%" at bounding box center [166, 199] width 95 height 14
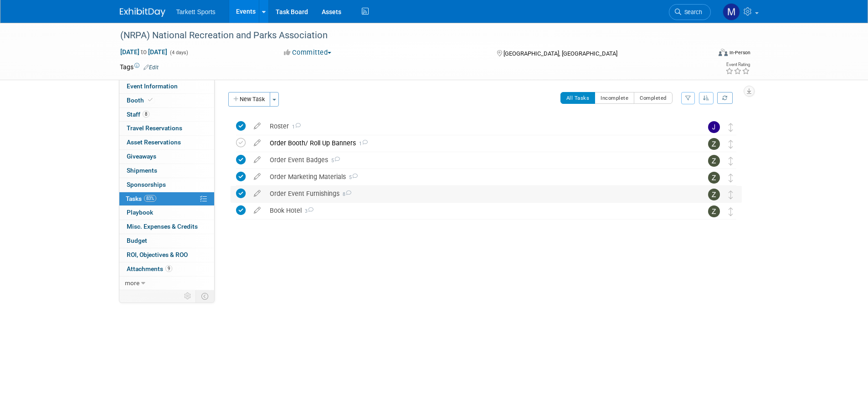
click at [307, 195] on div "Order Event Furnishings 8" at bounding box center [477, 193] width 425 height 15
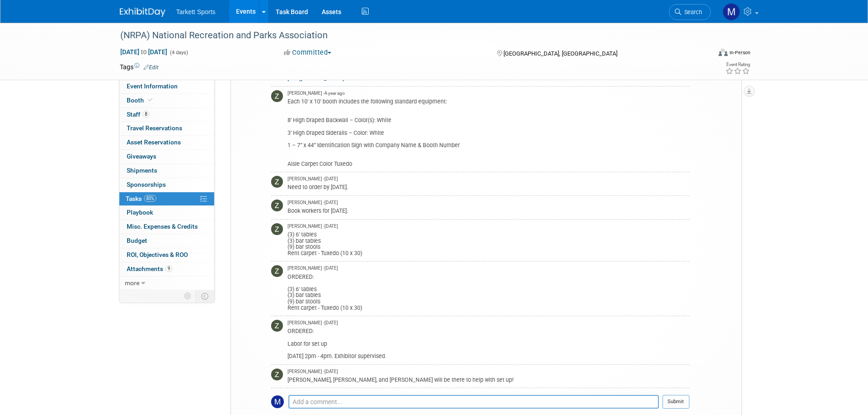
scroll to position [182, 0]
